Goal: Information Seeking & Learning: Learn about a topic

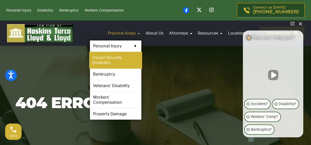
click at [109, 63] on link "Social Security Disability" at bounding box center [115, 60] width 53 height 17
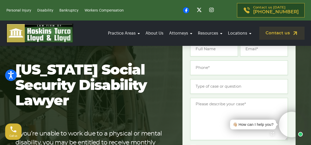
scroll to position [41, 0]
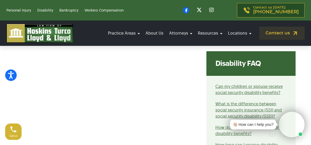
scroll to position [195, 0]
click at [293, 128] on video at bounding box center [292, 125] width 26 height 26
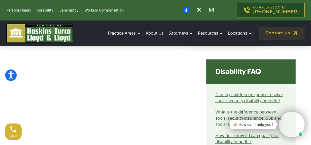
scroll to position [165, 0]
